Goal: Information Seeking & Learning: Find specific fact

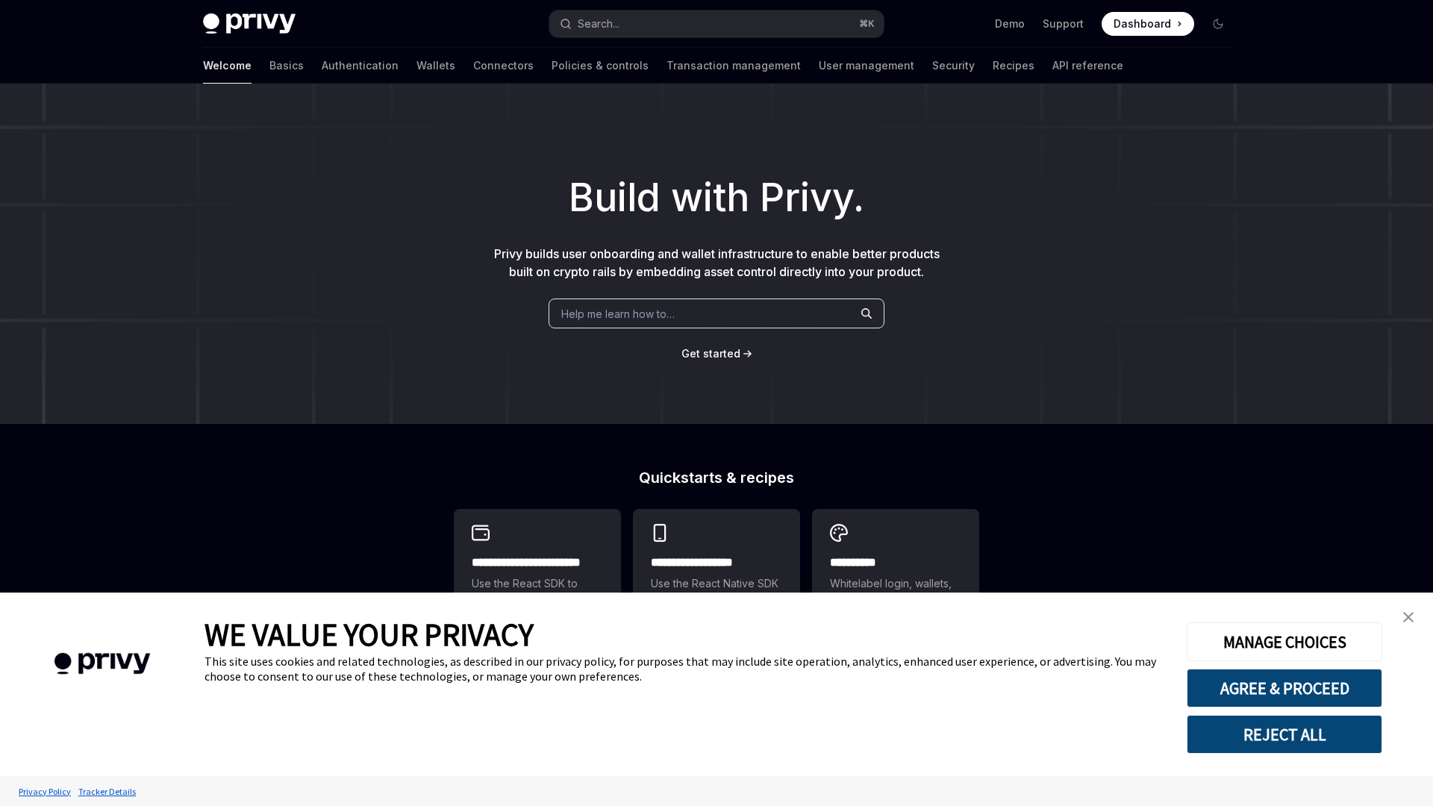
click at [627, 19] on button "Search... ⌘ K" at bounding box center [716, 23] width 334 height 27
type textarea "*"
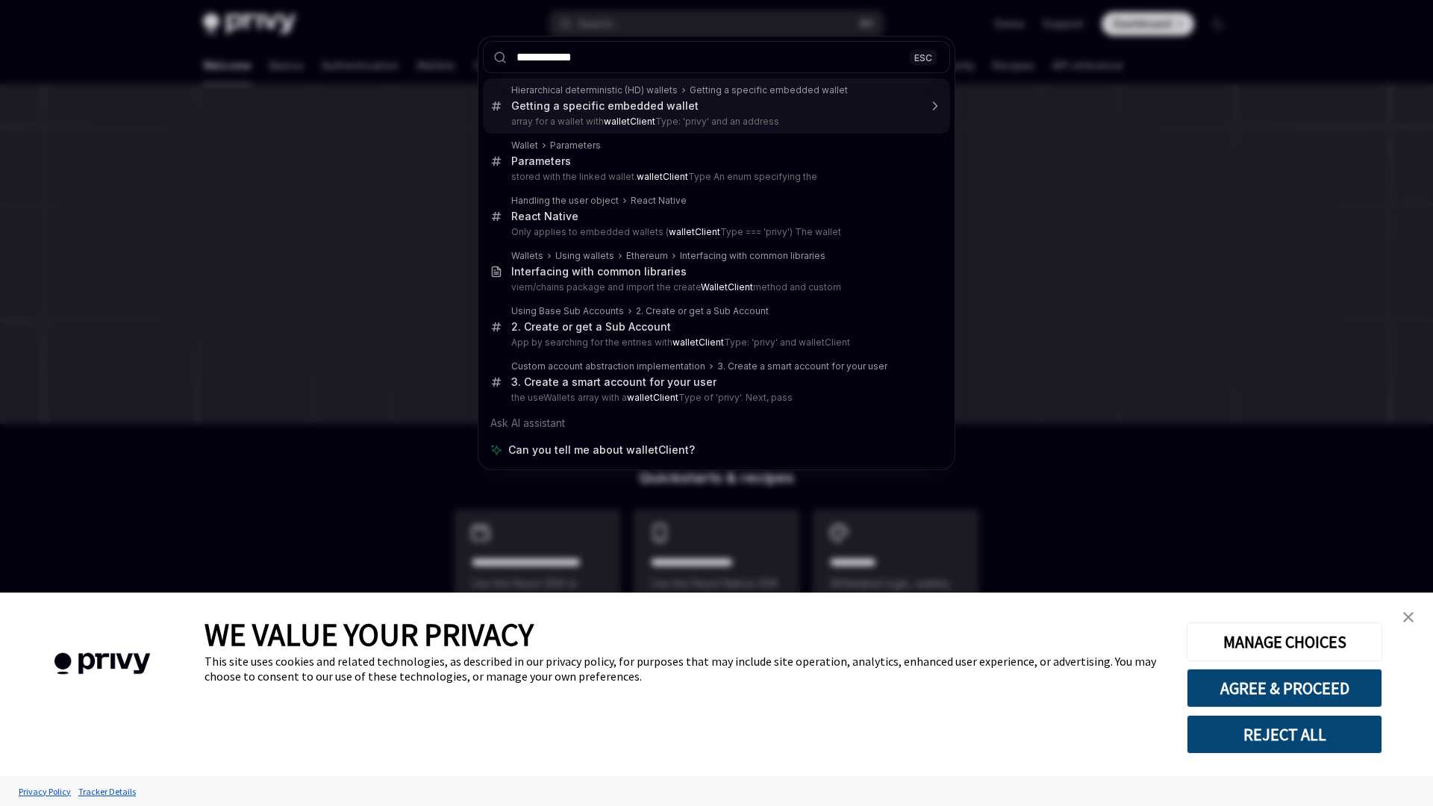
type input "**********"
type textarea "*"
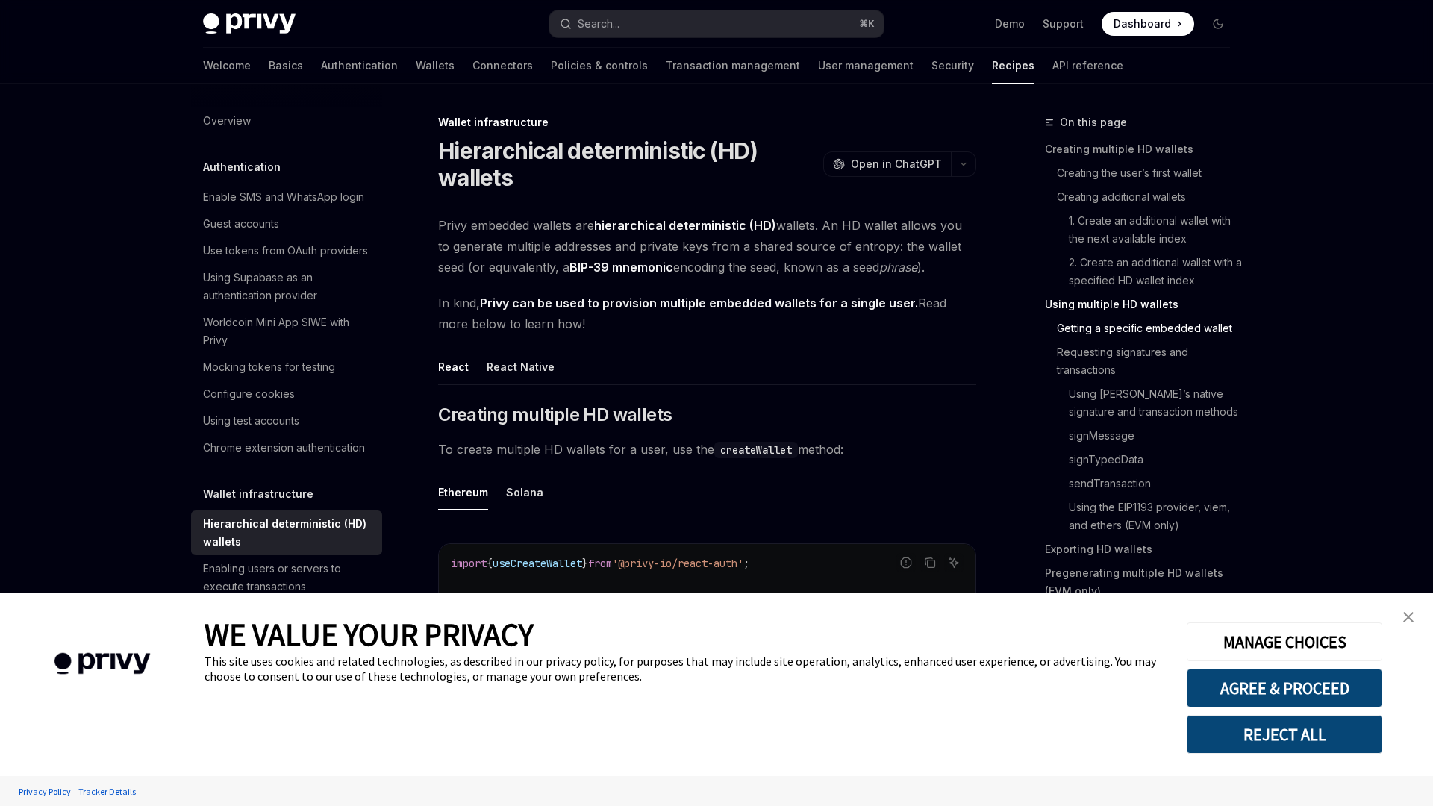
scroll to position [1788, 0]
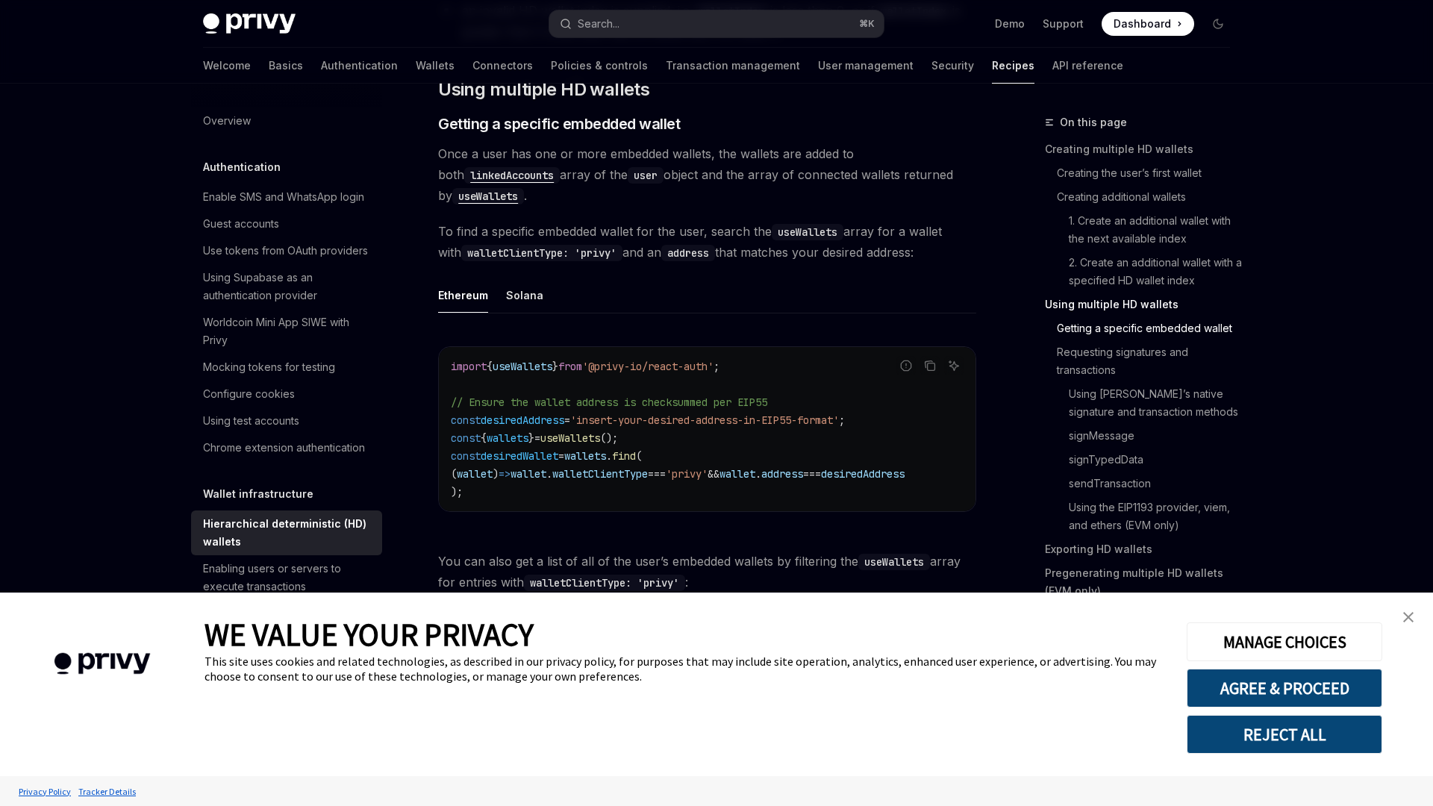
click at [535, 254] on code "walletClientType: 'privy'" at bounding box center [541, 253] width 161 height 16
copy code "walletClientType"
